Goal: Task Accomplishment & Management: Use online tool/utility

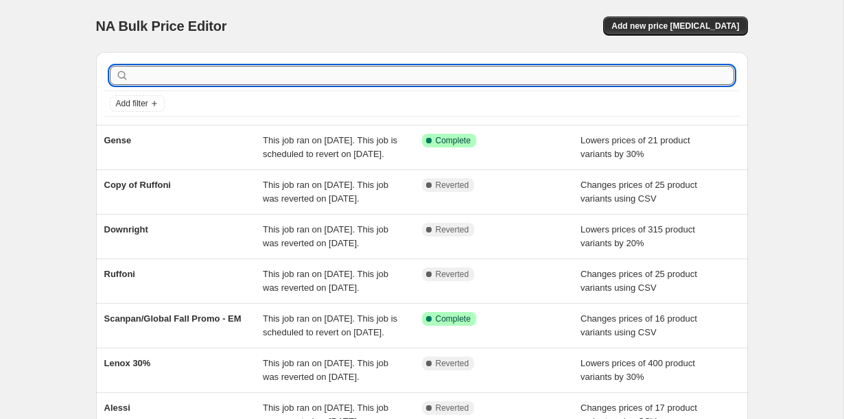
click at [306, 73] on input "text" at bounding box center [433, 75] width 602 height 19
click at [140, 100] on span "Add filter" at bounding box center [132, 103] width 32 height 11
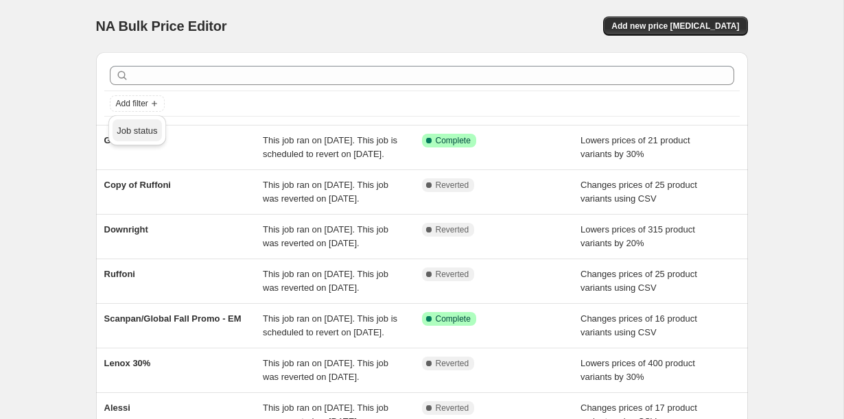
click at [145, 135] on span "Job status" at bounding box center [137, 131] width 40 height 10
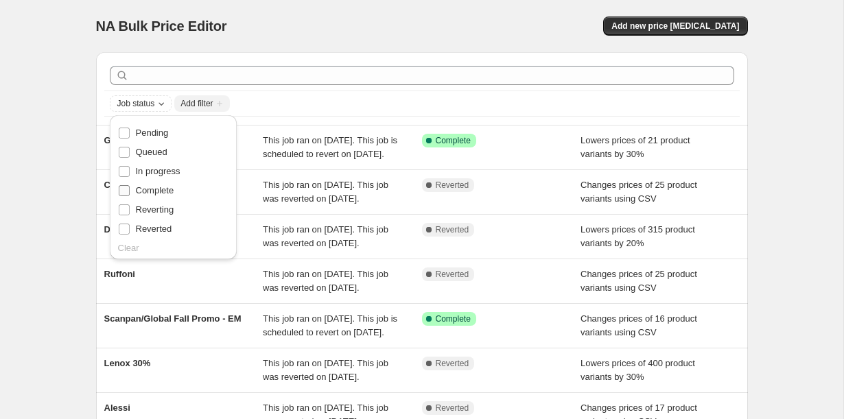
click at [152, 194] on span "Complete" at bounding box center [155, 190] width 38 height 10
click at [130, 194] on input "Complete" at bounding box center [124, 190] width 11 height 11
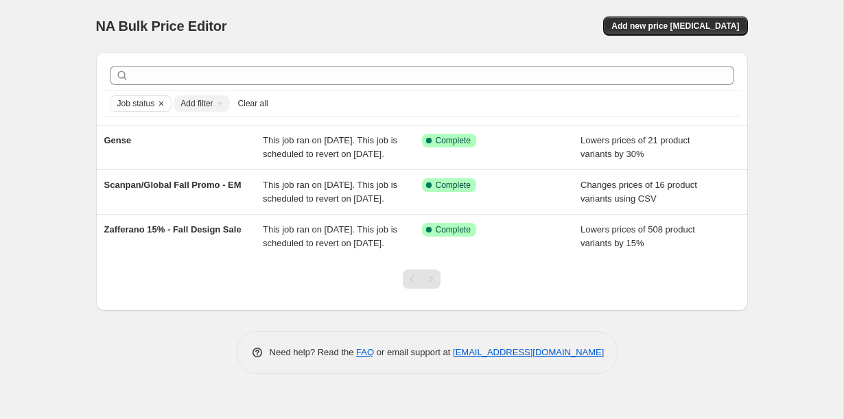
click at [74, 222] on div "NA Bulk Price Editor. This page is ready NA Bulk Price Editor Add new price [ME…" at bounding box center [421, 209] width 843 height 419
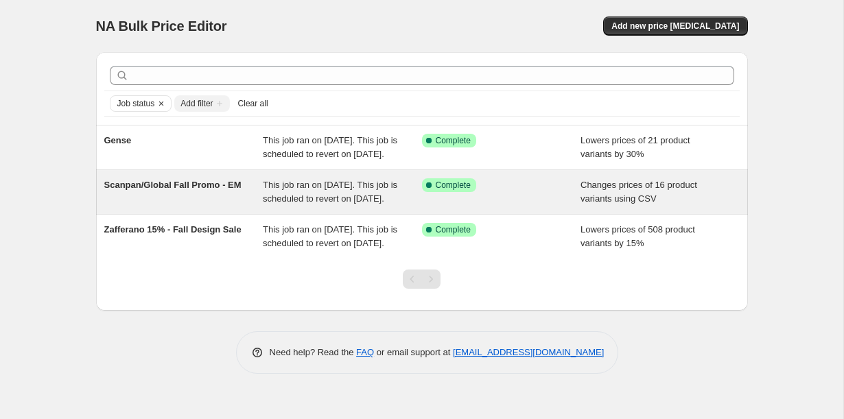
click at [192, 206] on div "Scanpan/Global Fall Promo - EM" at bounding box center [183, 191] width 159 height 27
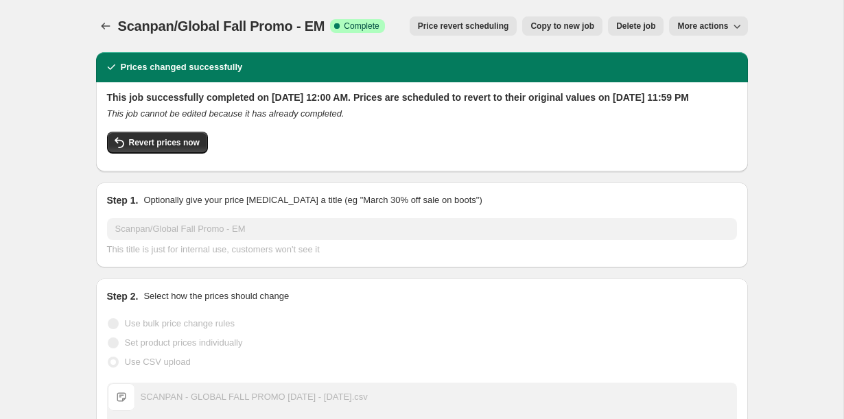
click at [681, 23] on span "More actions" at bounding box center [702, 26] width 51 height 11
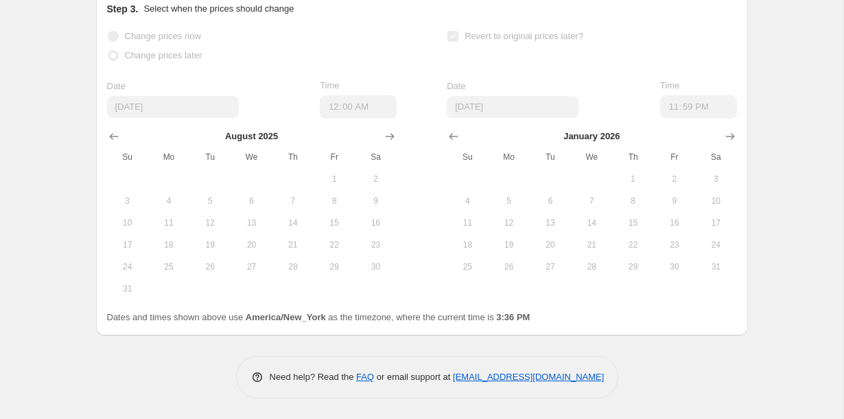
click at [505, 232] on button "12" at bounding box center [509, 223] width 41 height 22
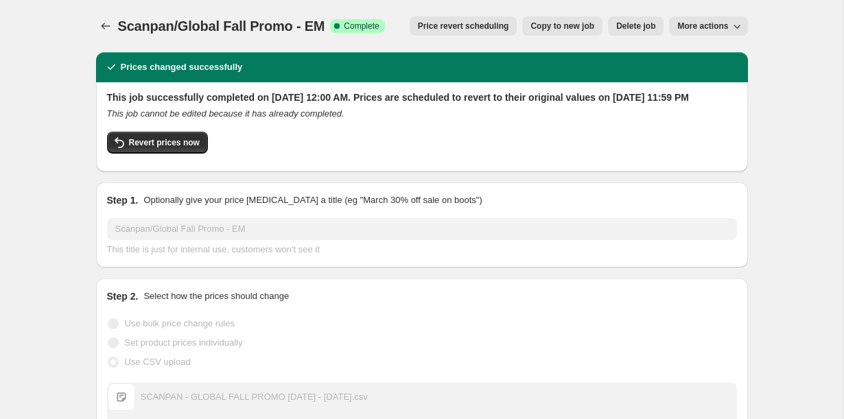
click at [487, 26] on span "Price revert scheduling" at bounding box center [463, 26] width 91 height 11
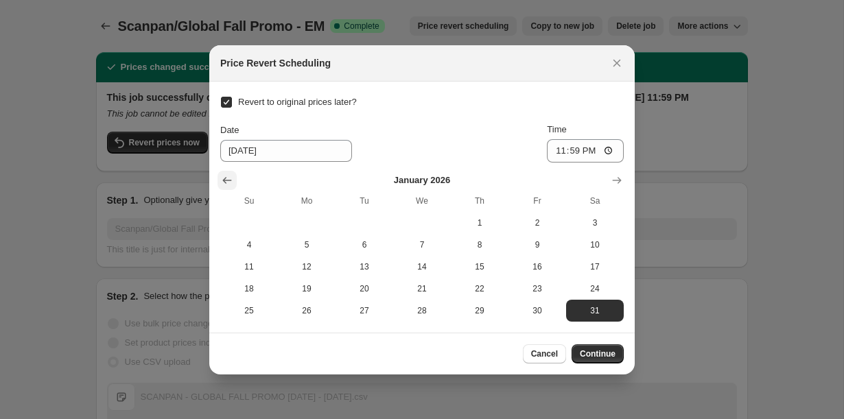
click at [222, 180] on icon "Show previous month, December 2025" at bounding box center [227, 181] width 14 height 14
click at [222, 180] on icon "Show previous month, November 2025" at bounding box center [227, 181] width 14 height 14
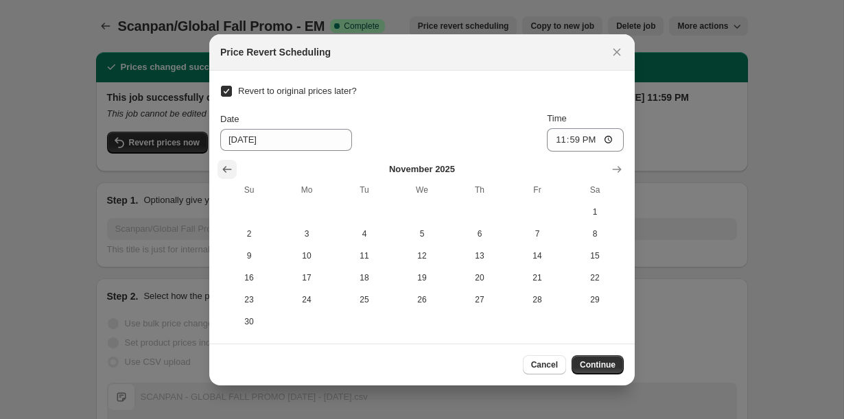
click at [222, 180] on th "Su" at bounding box center [249, 190] width 58 height 22
click at [223, 175] on icon "Show previous month, October 2025" at bounding box center [227, 170] width 14 height 14
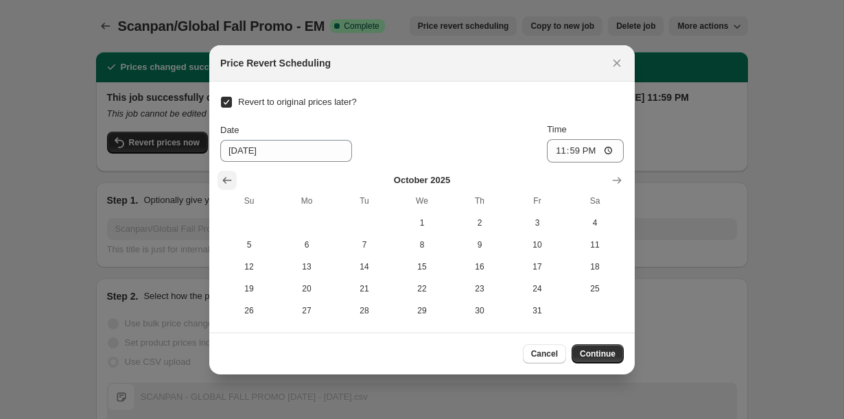
click at [227, 177] on icon "Show previous month, September 2025" at bounding box center [227, 181] width 14 height 14
click at [368, 312] on span "30" at bounding box center [364, 310] width 47 height 11
type input "[DATE]"
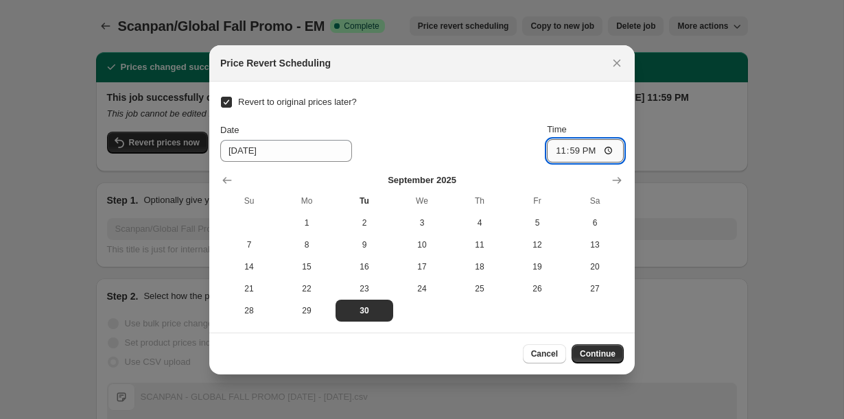
click at [559, 154] on input "23:59" at bounding box center [585, 150] width 77 height 23
type input "23:00"
click at [607, 354] on span "Continue" at bounding box center [598, 354] width 36 height 11
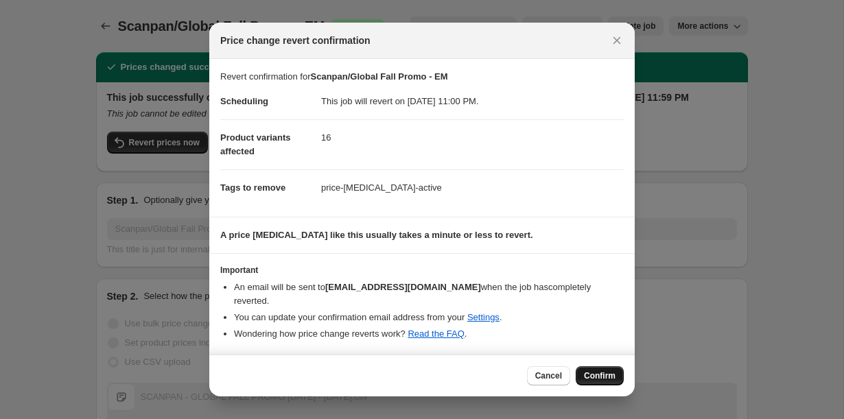
click at [600, 371] on span "Confirm" at bounding box center [600, 376] width 32 height 11
